Goal: Information Seeking & Learning: Understand process/instructions

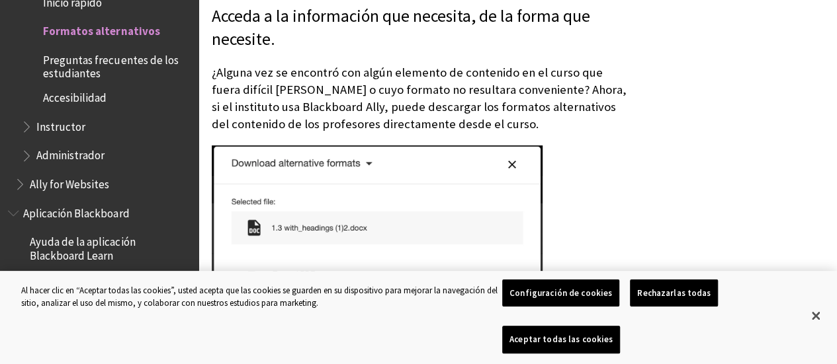
scroll to position [244, 0]
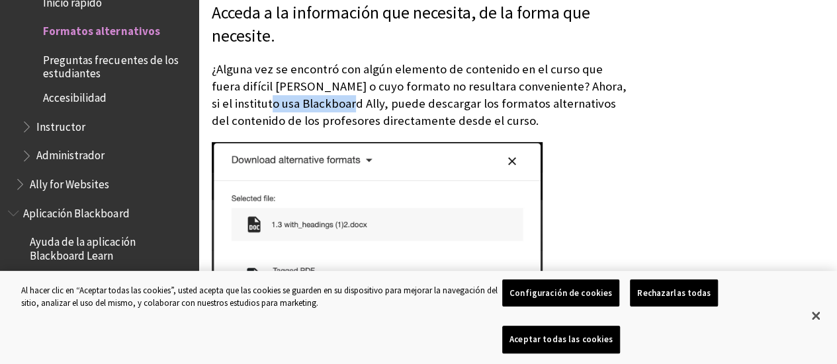
drag, startPoint x: 212, startPoint y: 103, endPoint x: 290, endPoint y: 104, distance: 77.4
click at [290, 104] on p "¿Alguna vez se encontró con algún elemento de contenido en el curso que fuera d…" at bounding box center [420, 95] width 416 height 69
copy p "Blackboard Ally"
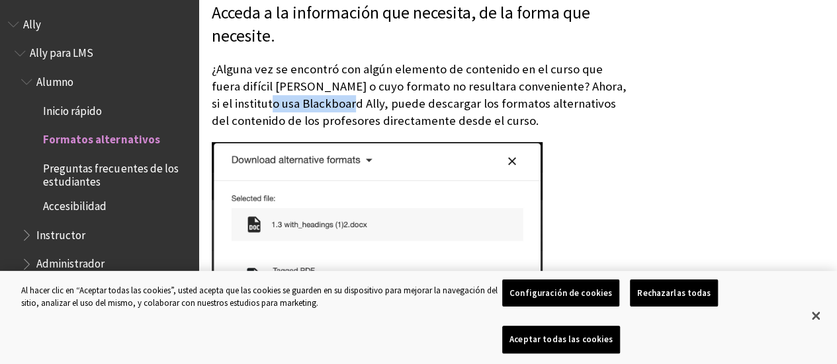
scroll to position [0, 0]
click at [94, 110] on span "Inicio rápido" at bounding box center [72, 110] width 59 height 18
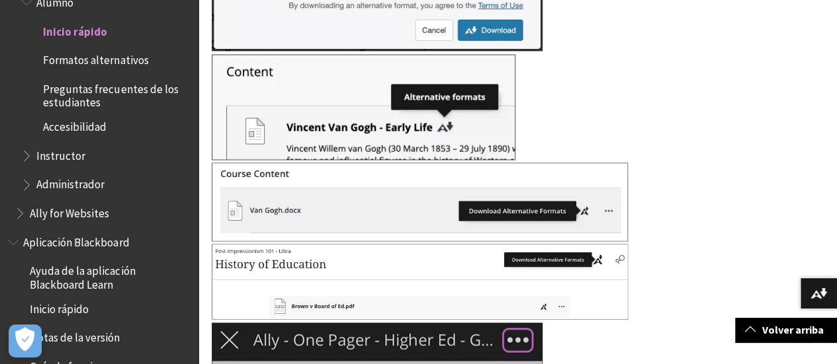
scroll to position [969, 0]
